Goal: Information Seeking & Learning: Learn about a topic

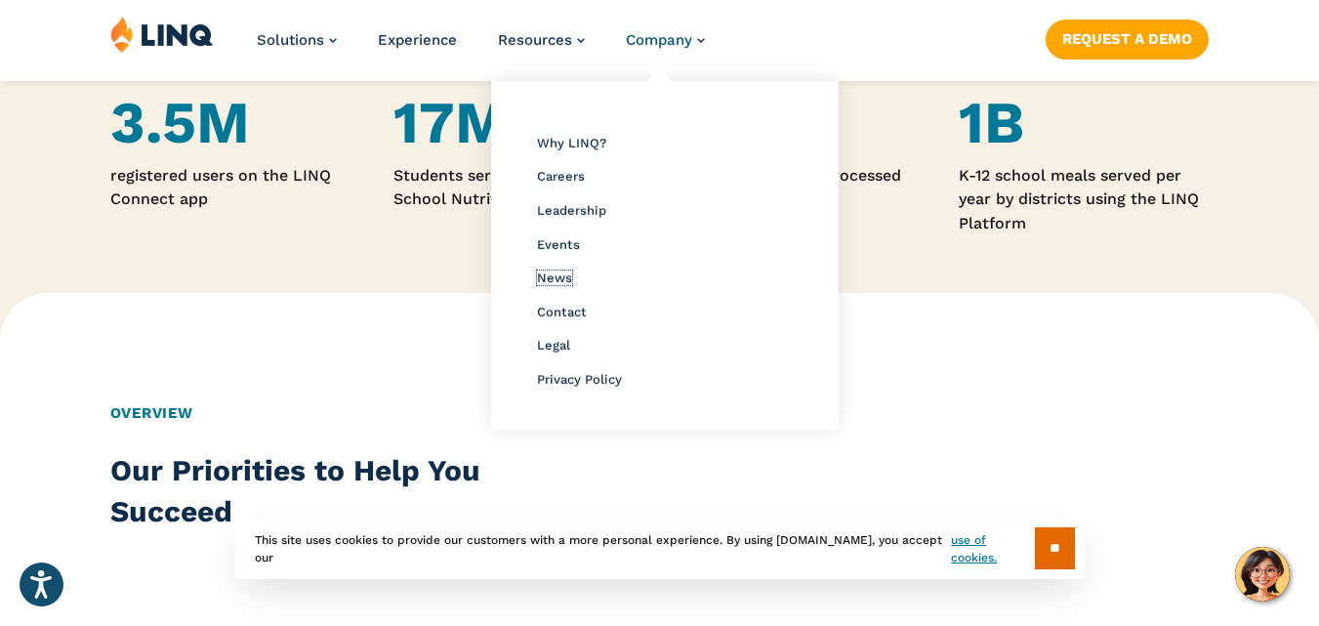
scroll to position [1563, 0]
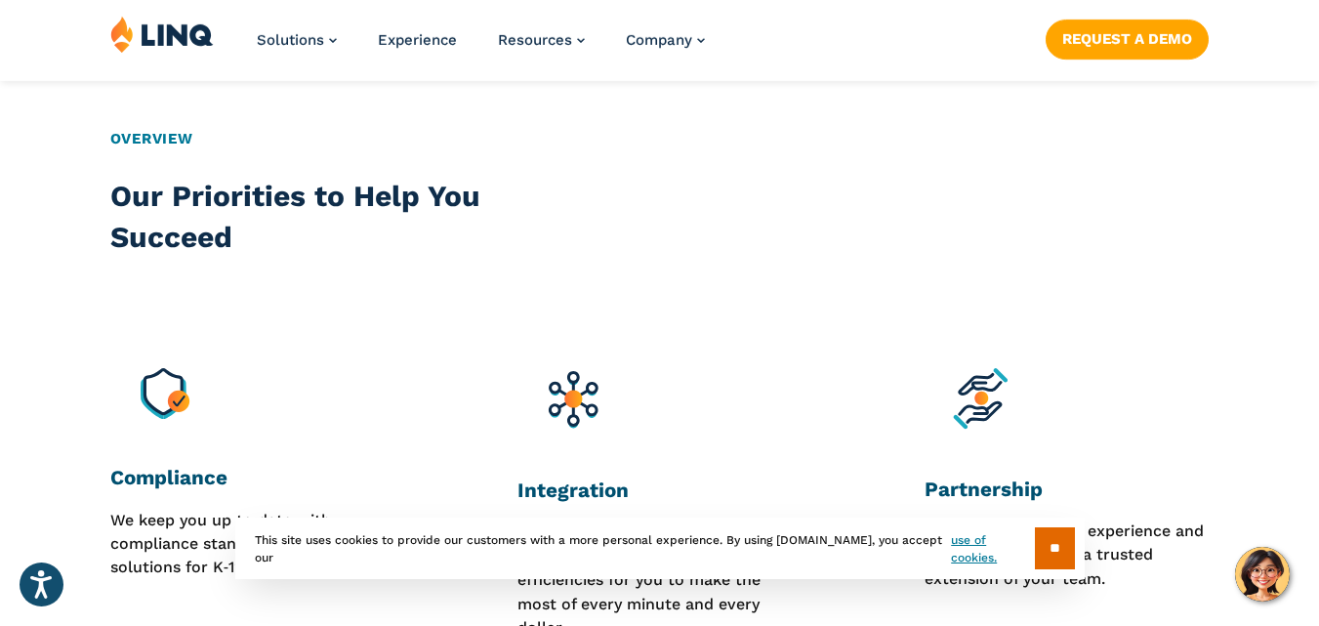
click at [911, 334] on div "Overview Our Priorities to Help You Succeed Compliance We keep you up to date w…" at bounding box center [659, 384] width 1319 height 730
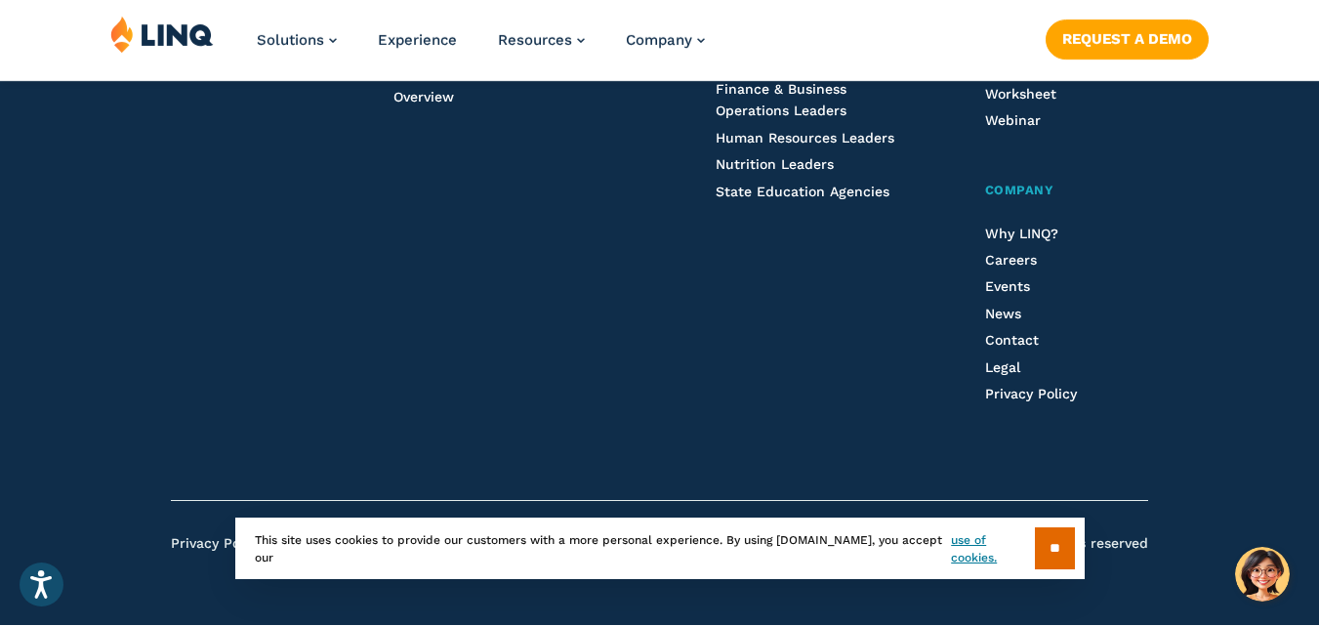
scroll to position [5347, 0]
click at [1055, 552] on input "**" at bounding box center [1055, 548] width 40 height 42
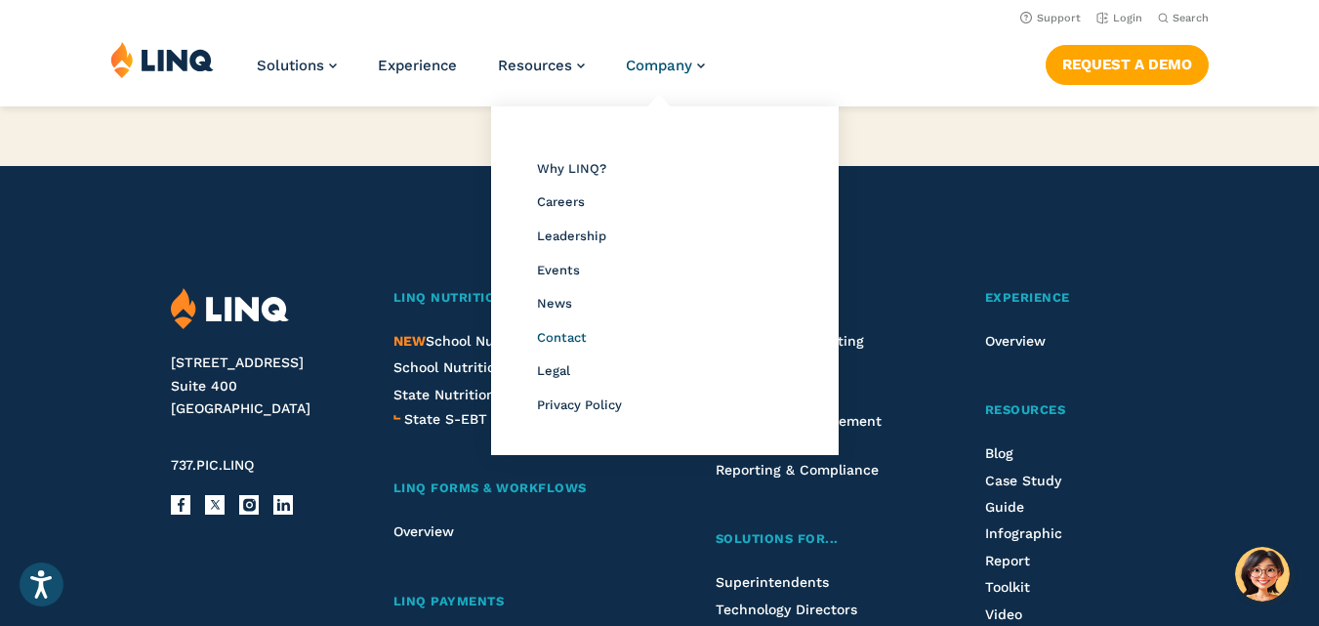
scroll to position [4663, 0]
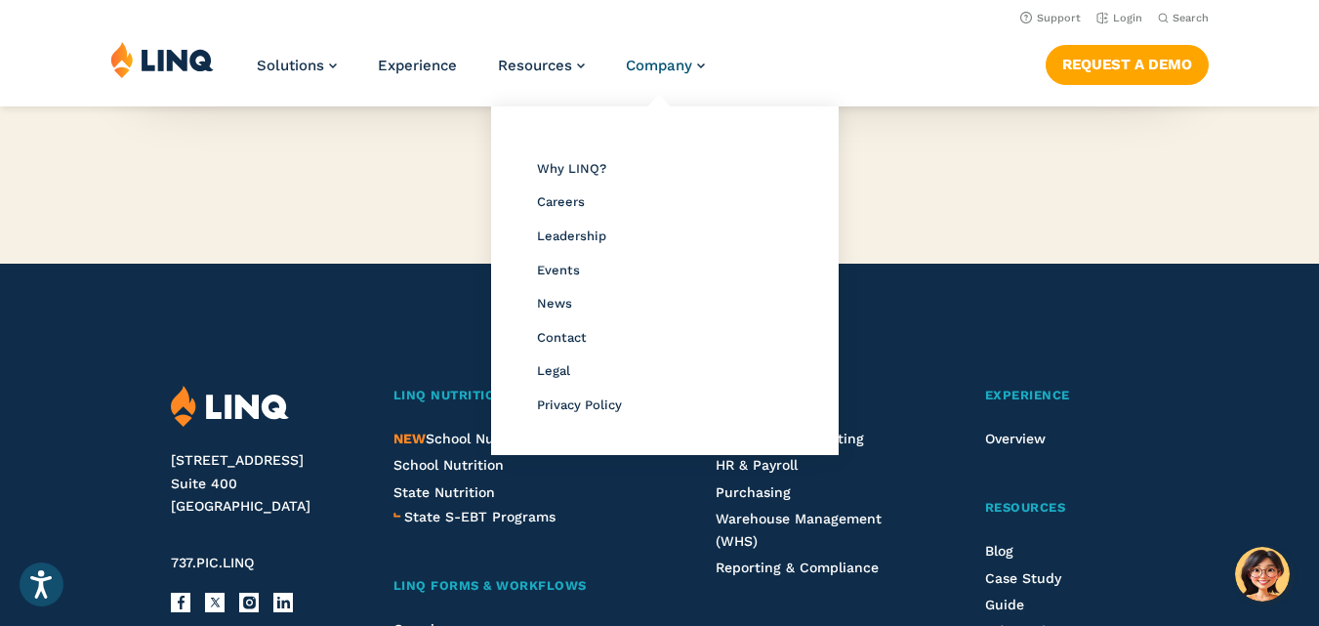
click at [217, 44] on div "Solutions Nutrition Overview NEW School Nutrition Suite School Nutrition State …" at bounding box center [659, 73] width 1319 height 64
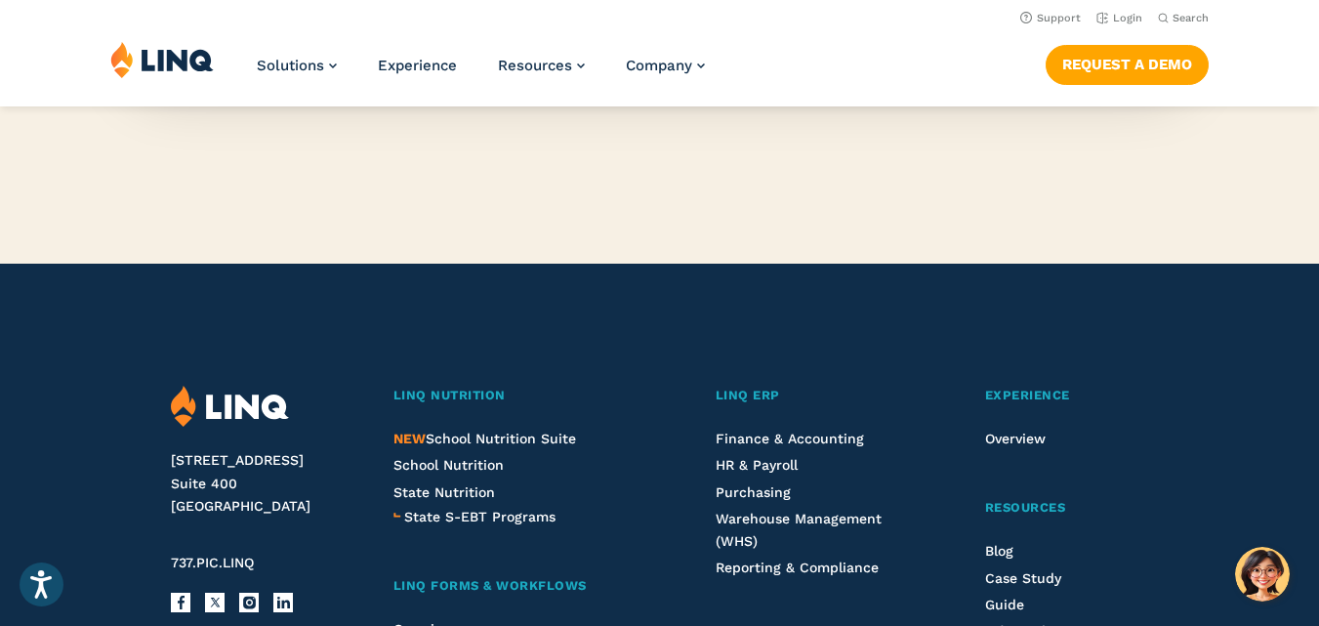
click at [217, 44] on div "Solutions Nutrition Overview NEW School Nutrition Suite School Nutrition State …" at bounding box center [659, 73] width 1319 height 64
copy div
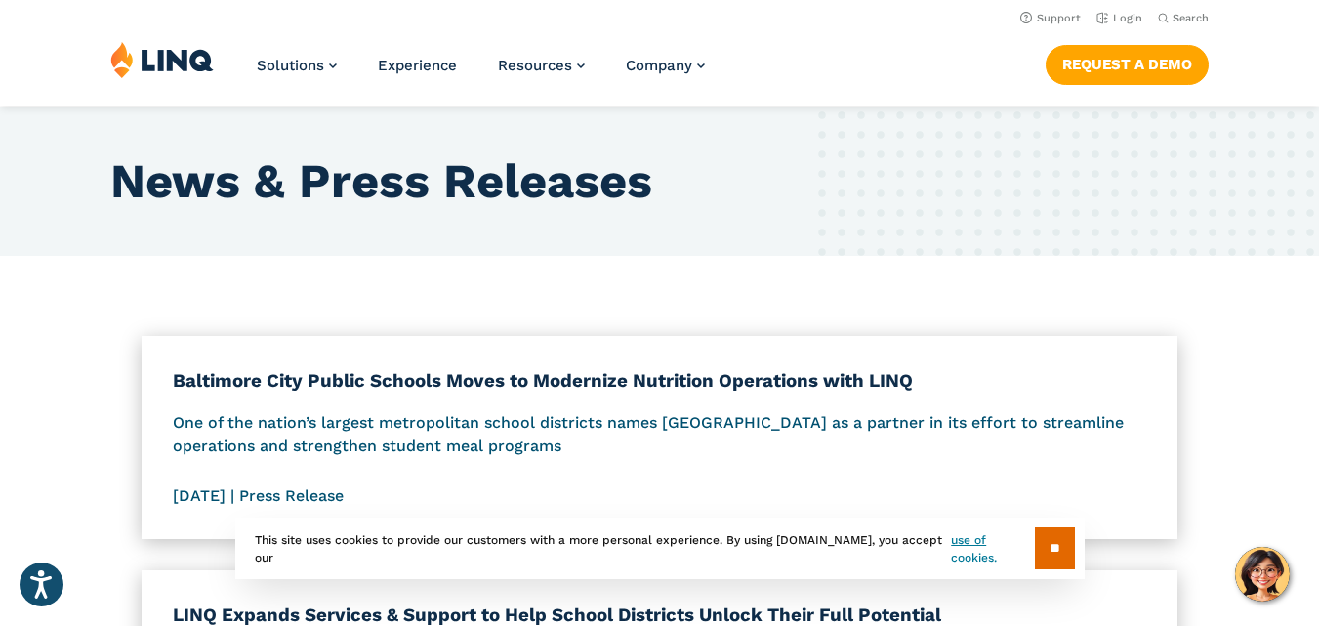
click at [384, 428] on p "One of the nation’s largest metropolitan school districts names [GEOGRAPHIC_DAT…" at bounding box center [660, 435] width 975 height 48
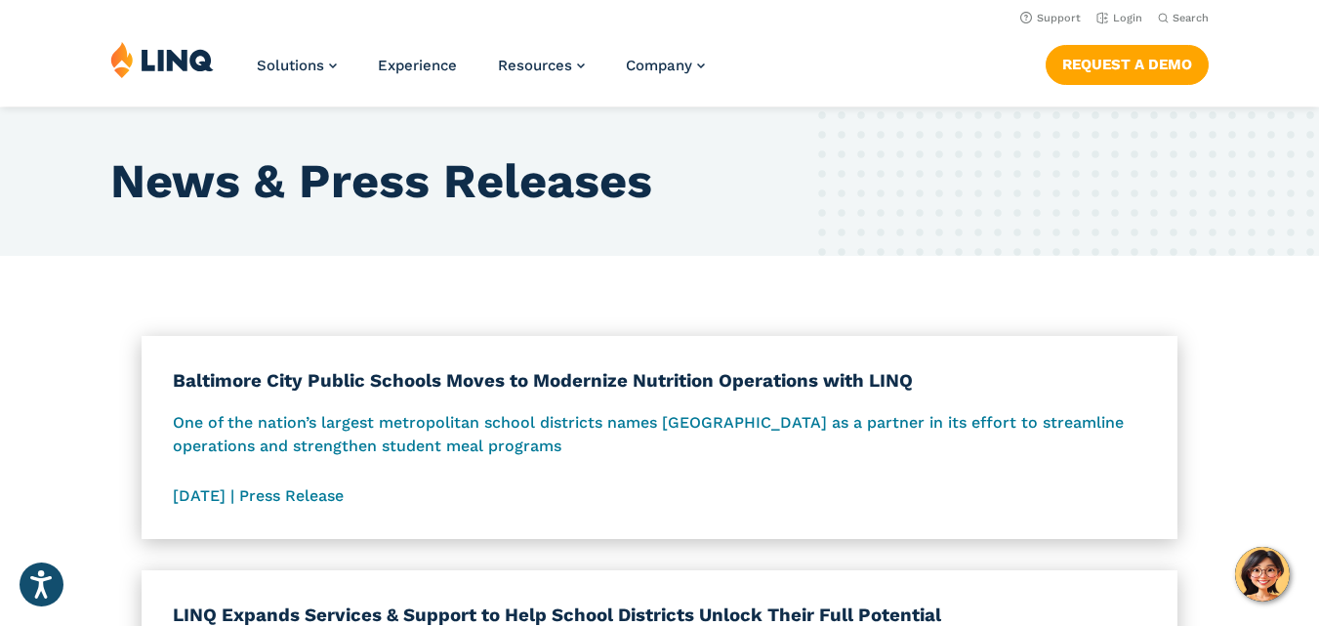
scroll to position [3252, 0]
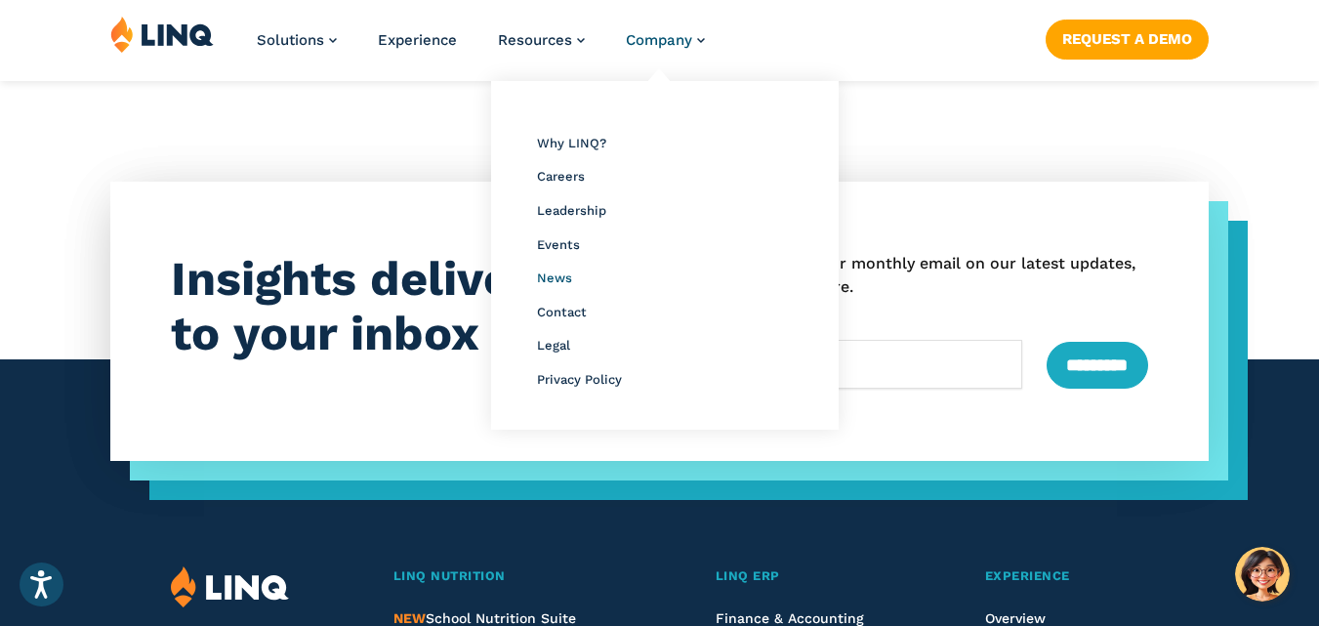
click at [555, 275] on span "News" at bounding box center [554, 278] width 35 height 15
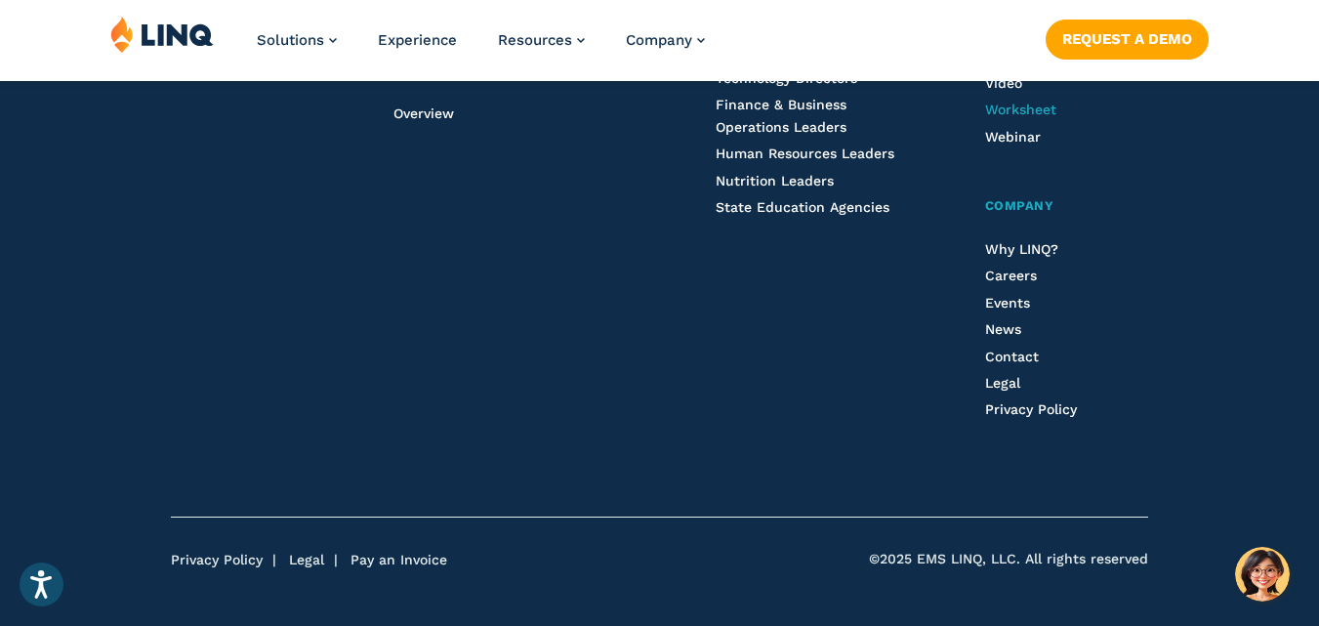
scroll to position [2322, 0]
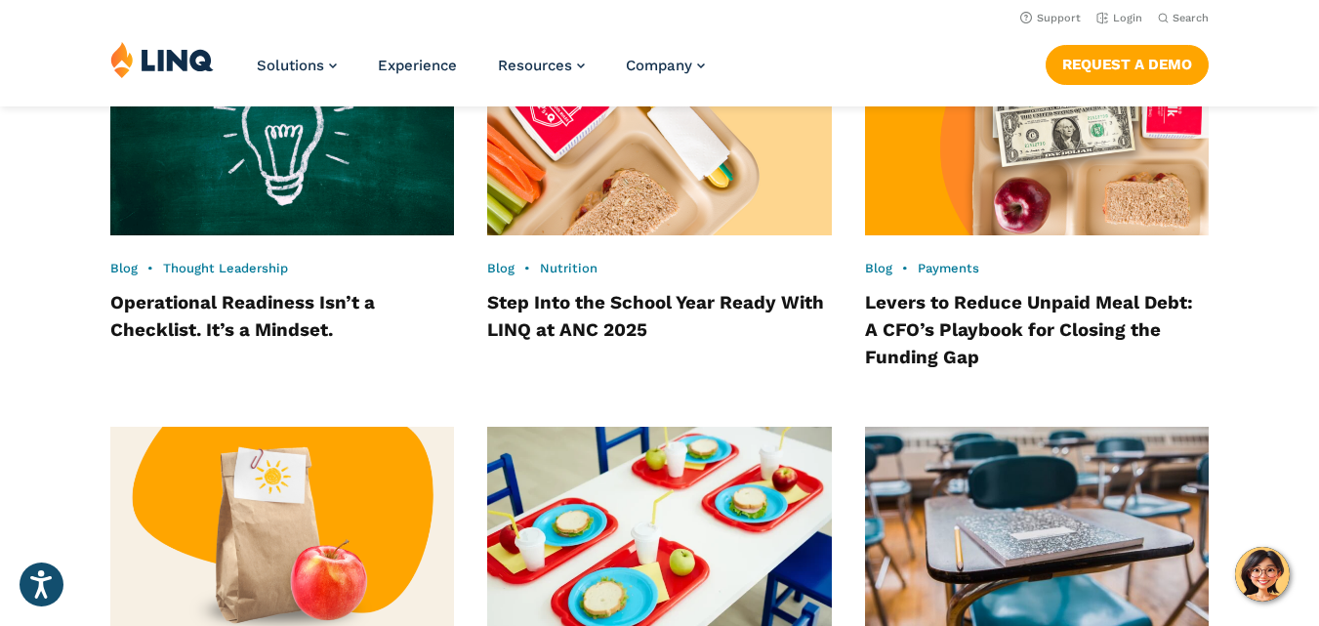
scroll to position [1563, 0]
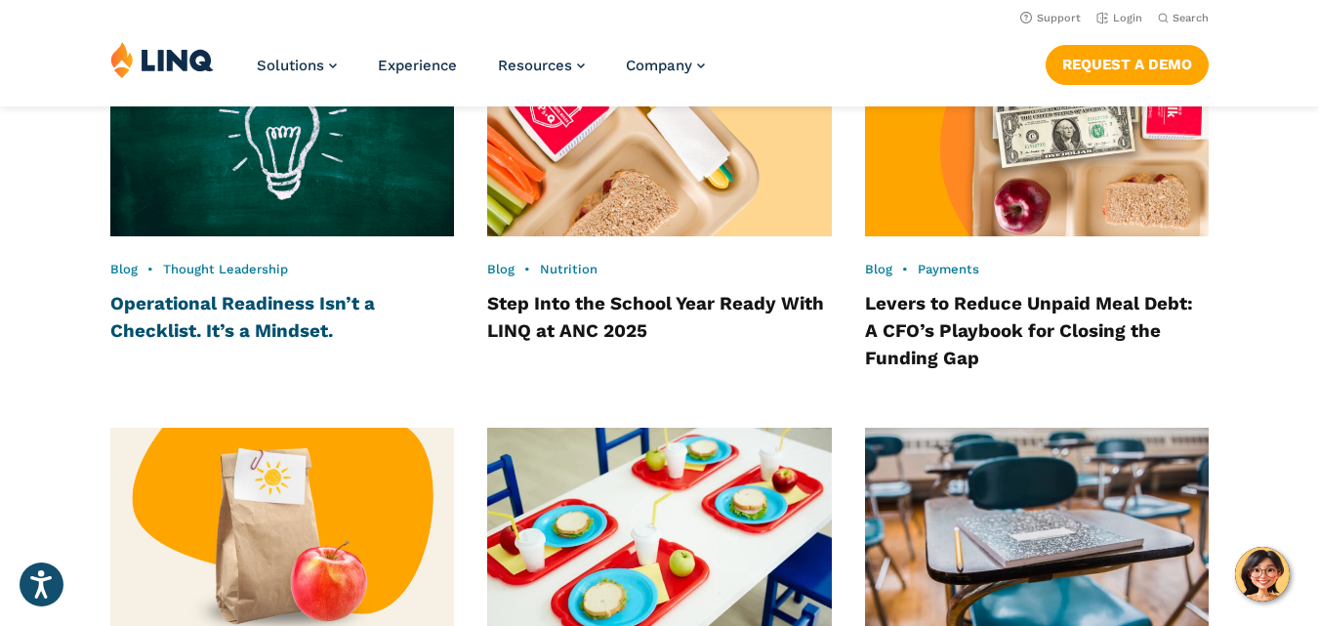
click at [246, 293] on link "Operational Readiness Isn’t a Checklist. It’s a Mindset." at bounding box center [242, 317] width 265 height 49
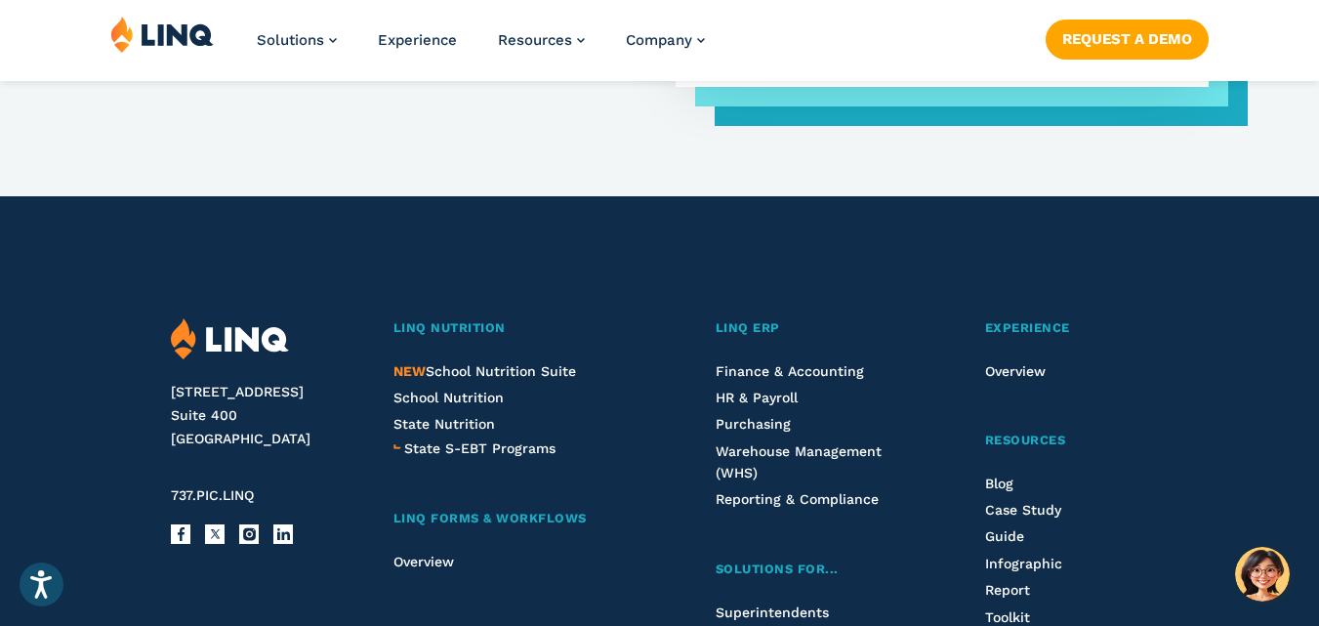
scroll to position [2051, 0]
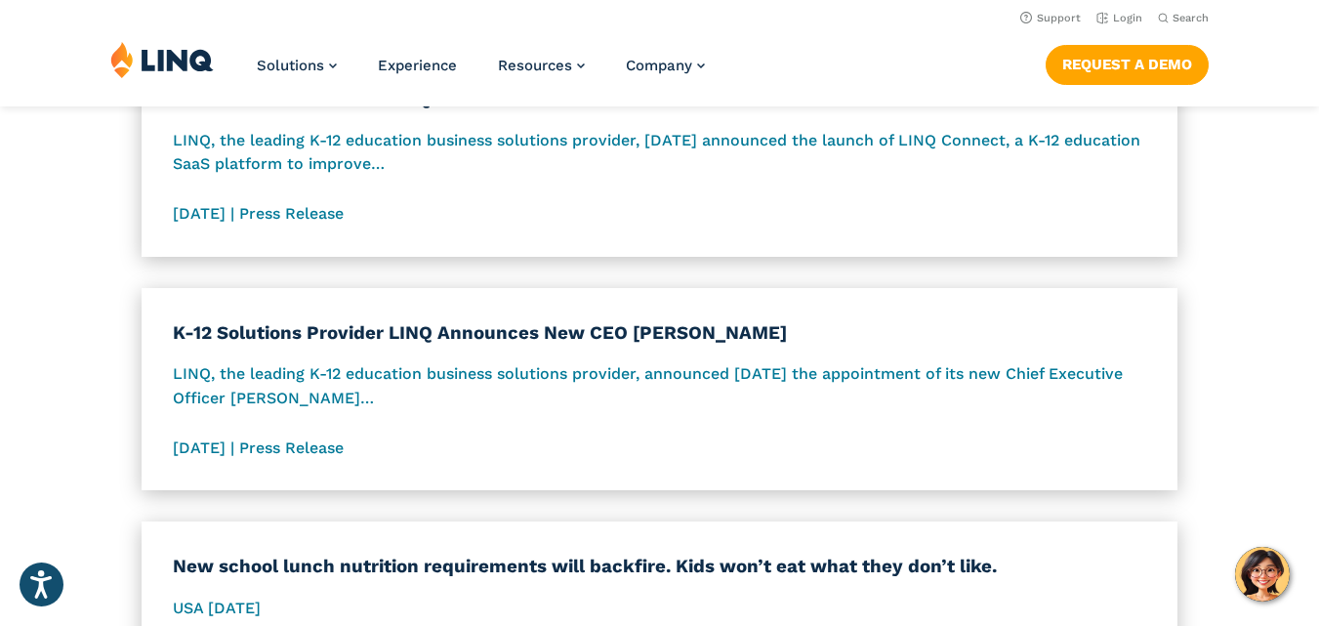
scroll to position [1982, 0]
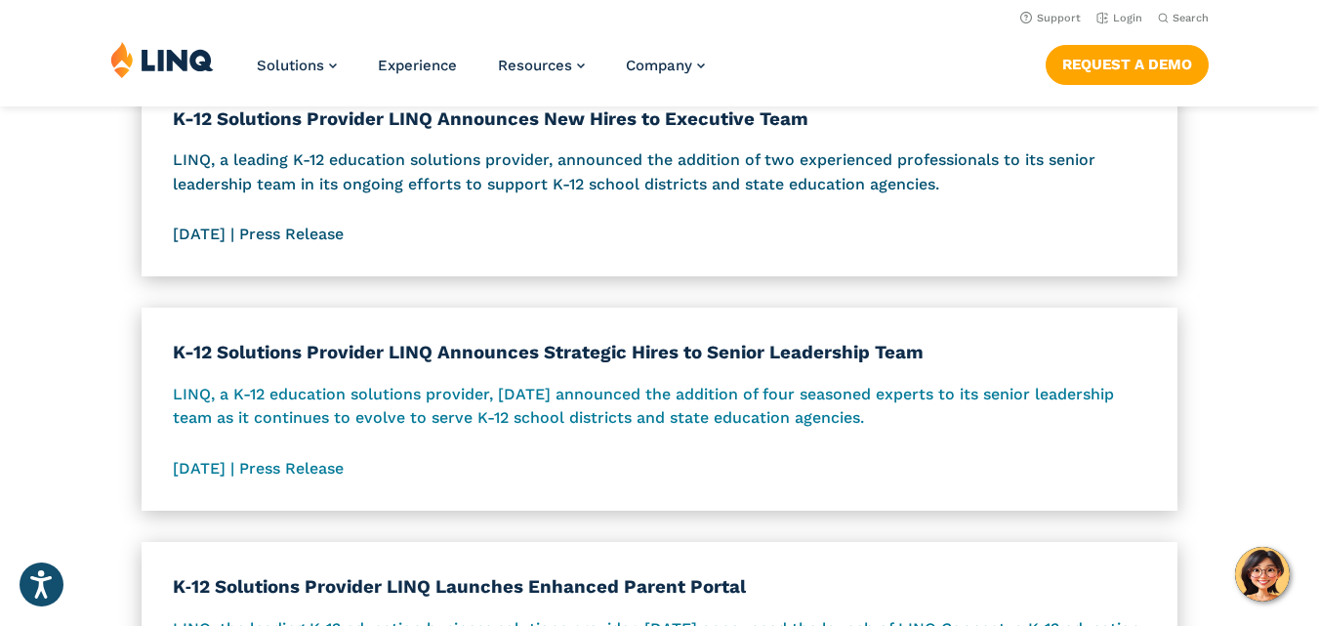
click at [374, 235] on span "K-12 Solutions Provider LINQ Announces New Hires to Executive Team LINQ, a lead…" at bounding box center [660, 175] width 975 height 141
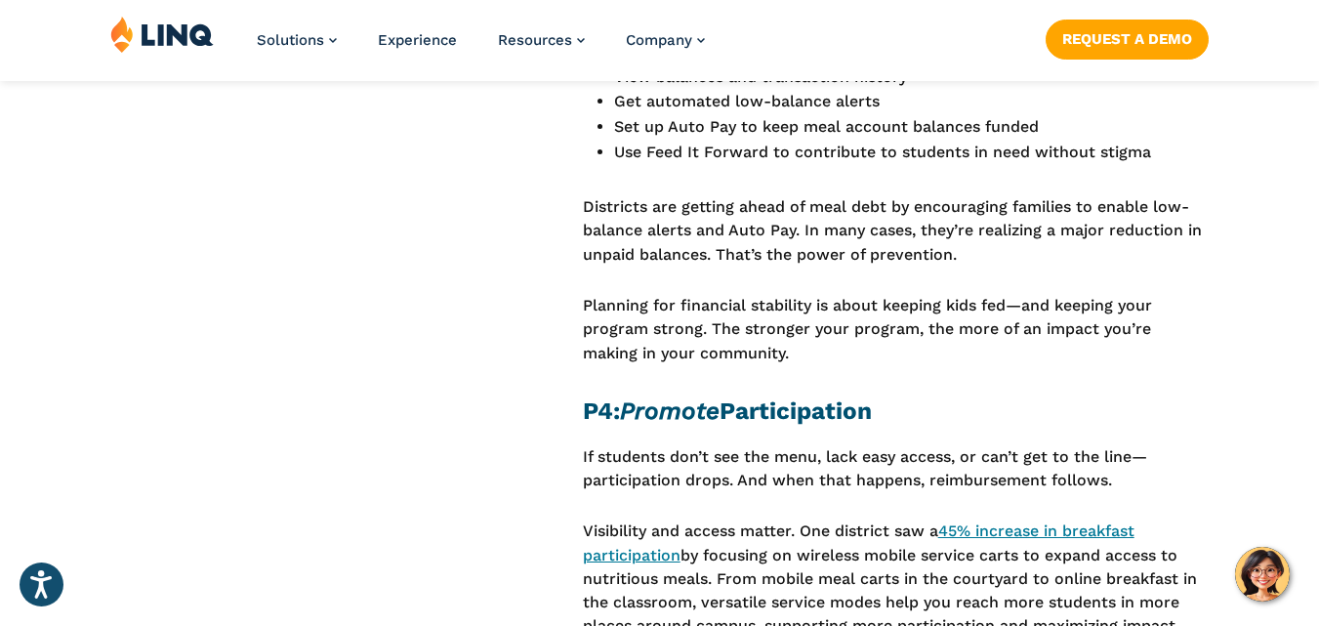
scroll to position [3123, 0]
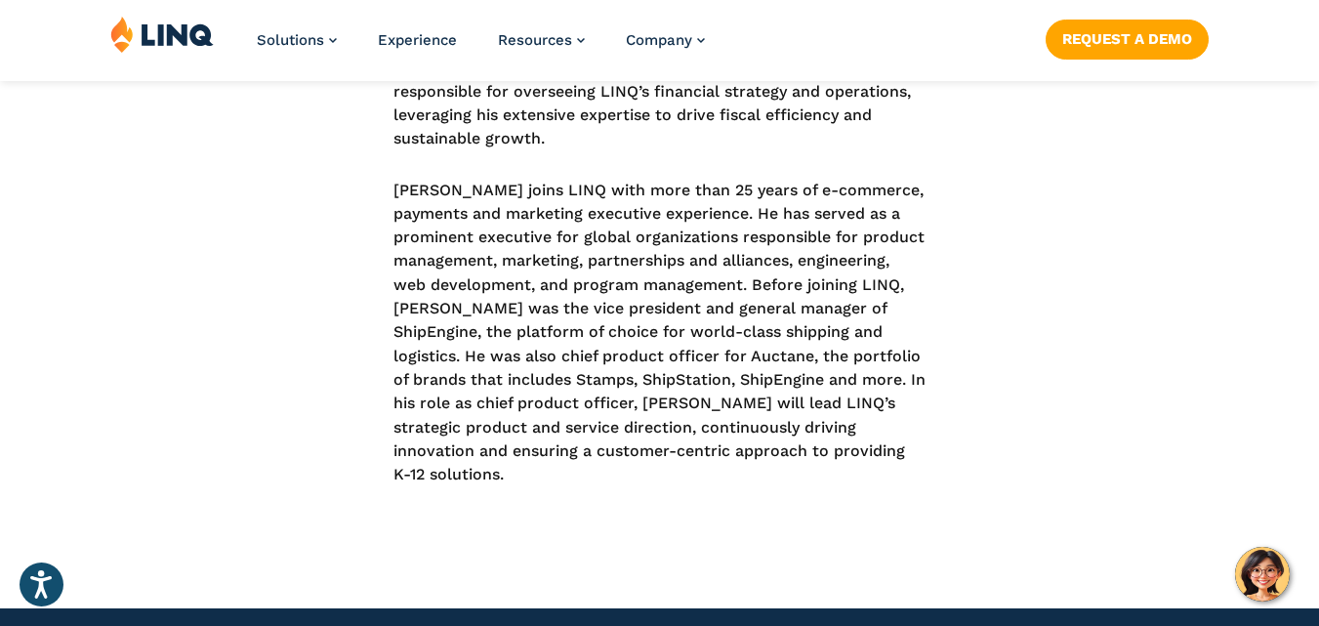
scroll to position [2148, 0]
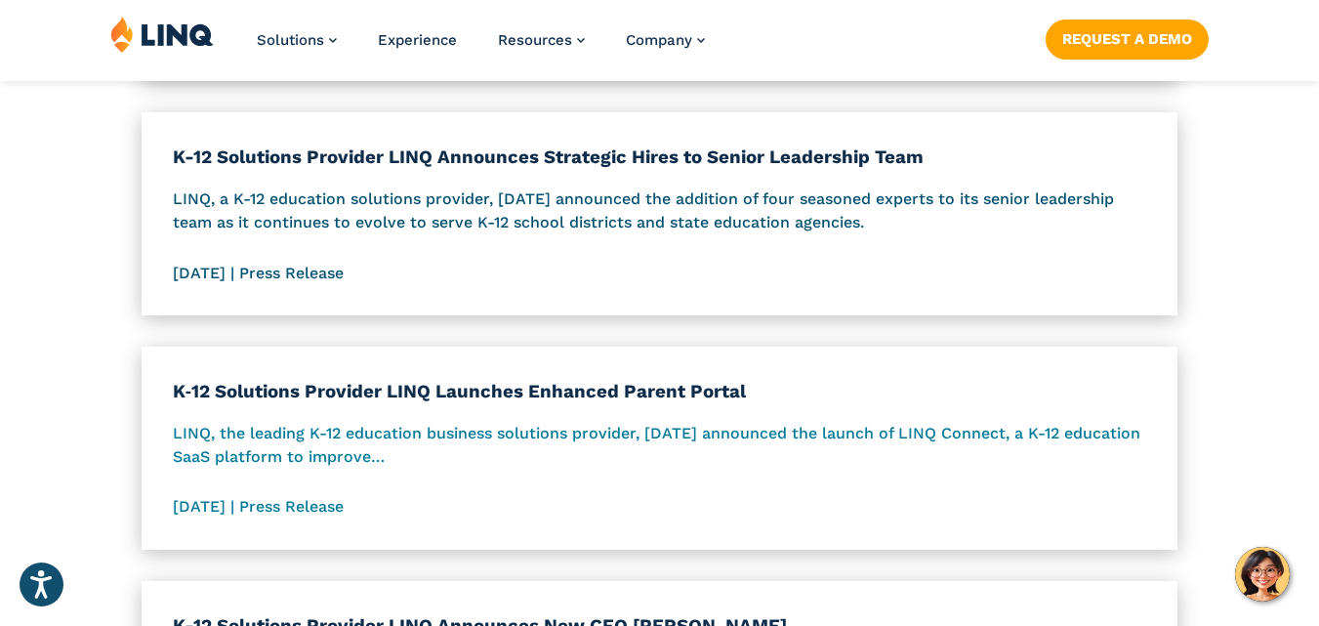
click at [461, 206] on p "LINQ, a K-12 education solutions provider, [DATE] announced the addition of fou…" at bounding box center [660, 212] width 975 height 48
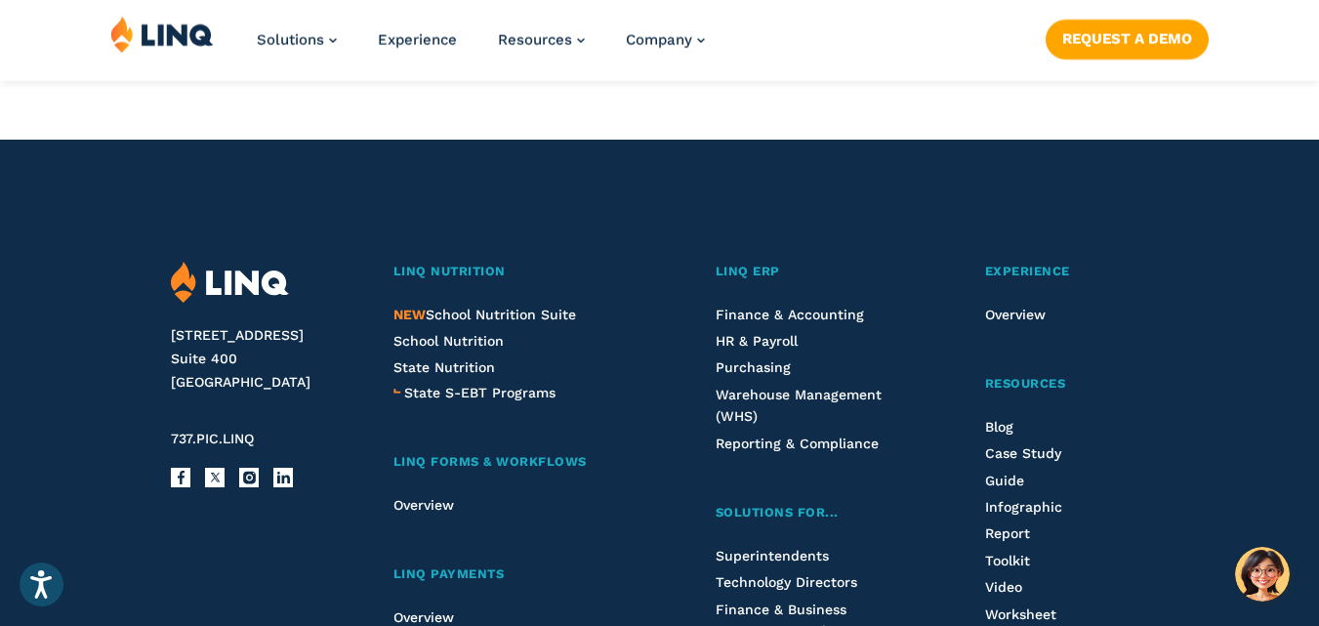
scroll to position [3418, 0]
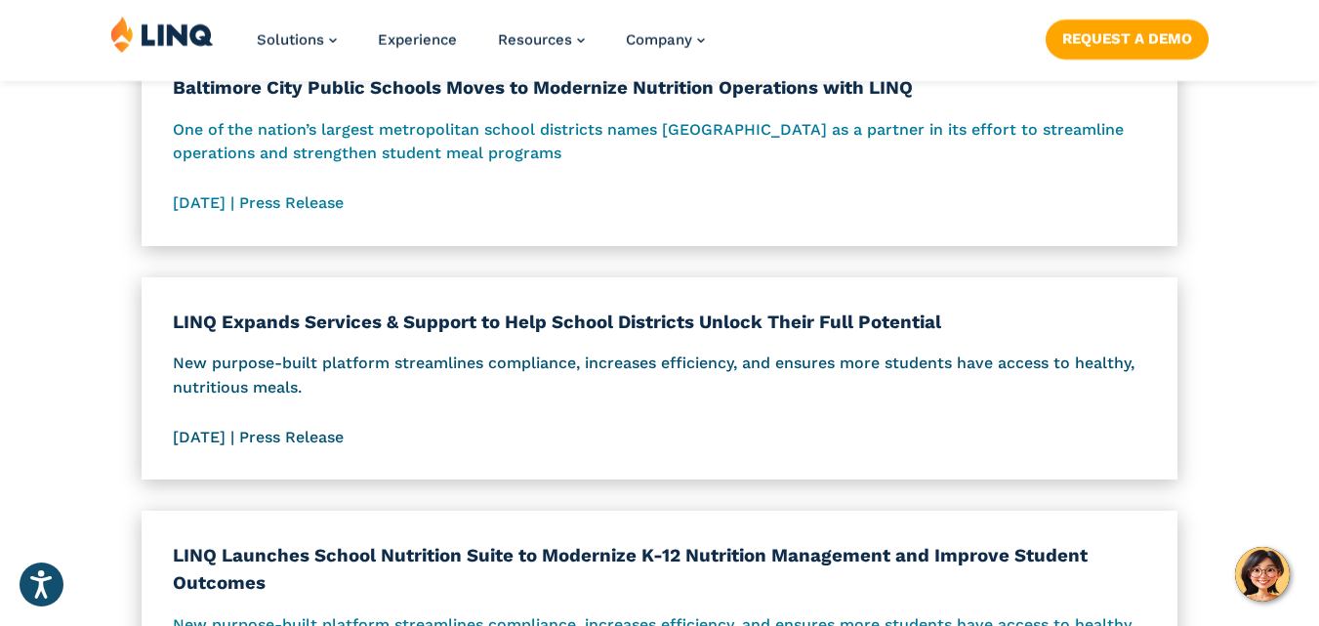
click at [278, 368] on p "New purpose-built platform streamlines compliance, increases efficiency, and en…" at bounding box center [660, 376] width 975 height 48
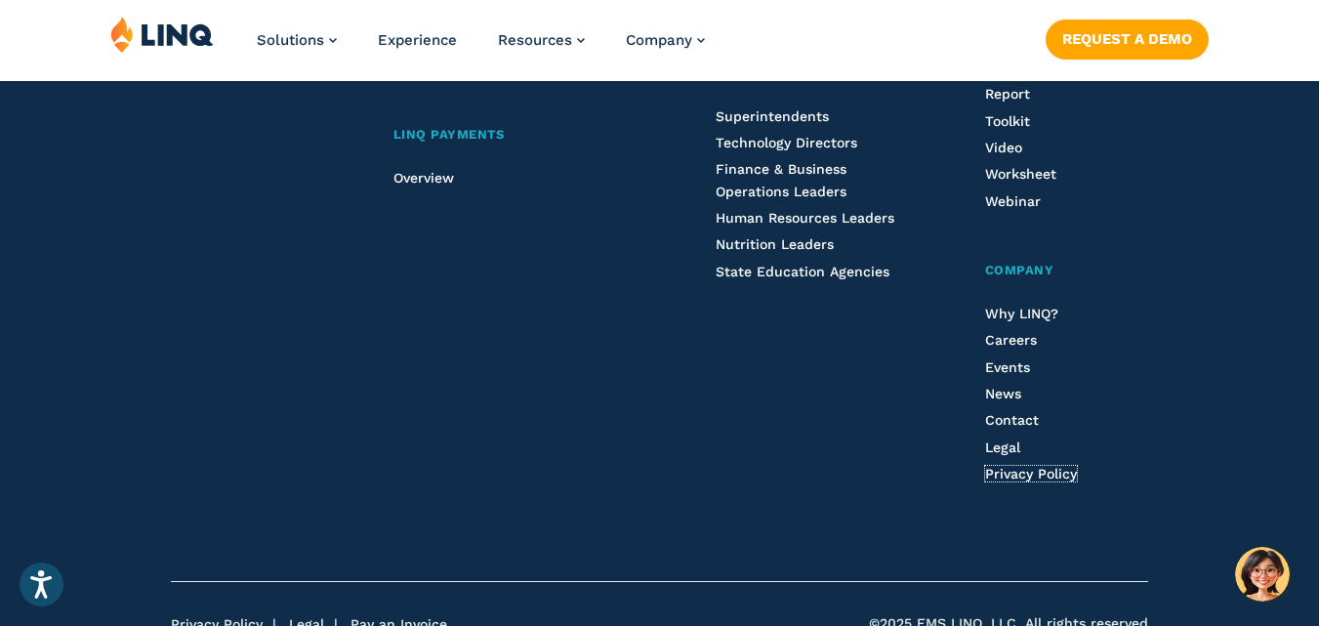
scroll to position [3185, 0]
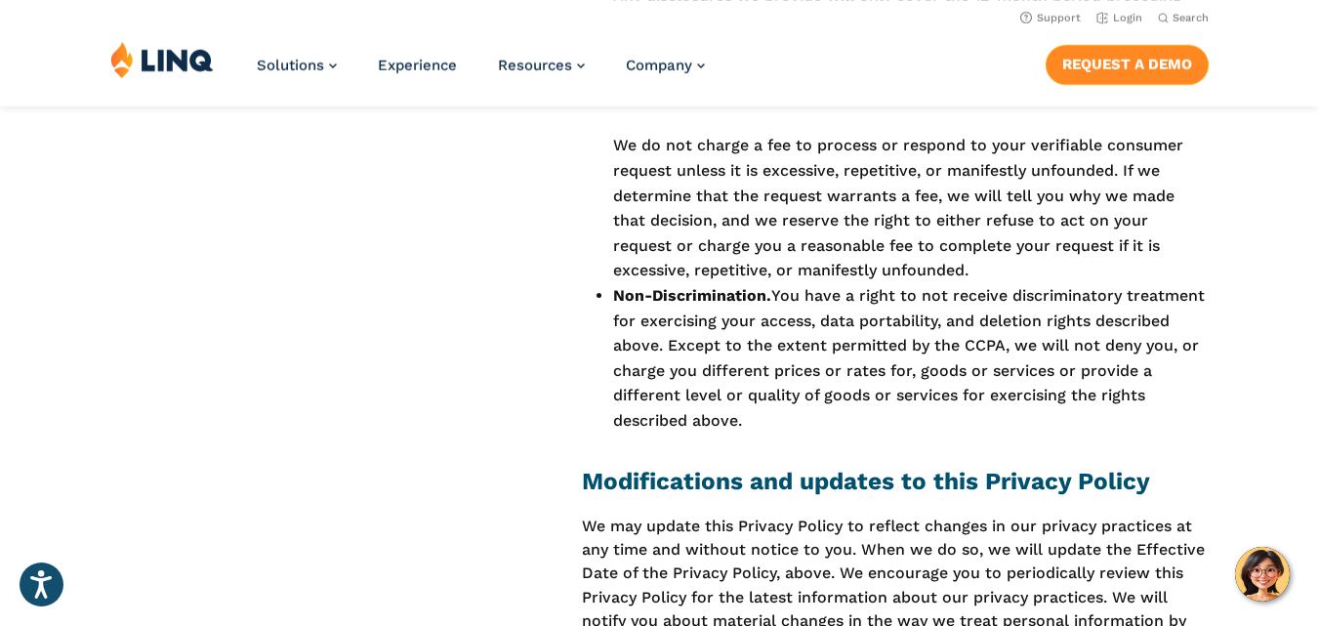
scroll to position [13382, 0]
